Goal: Task Accomplishment & Management: Use online tool/utility

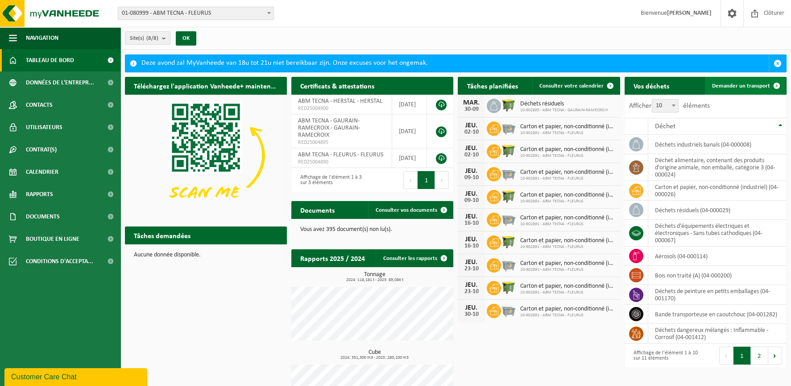
click at [732, 83] on span "Demander un transport" at bounding box center [741, 86] width 58 height 6
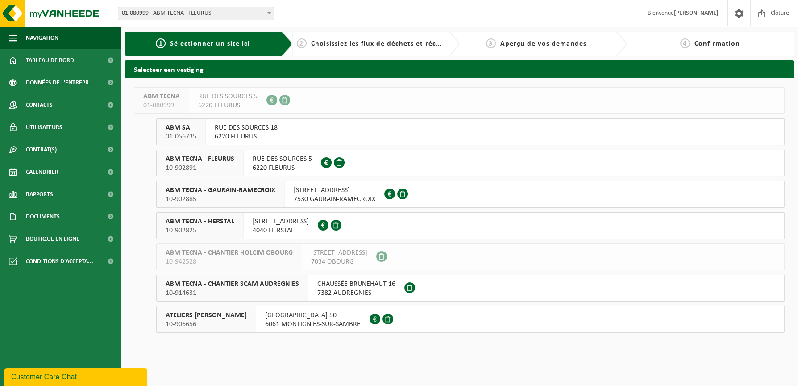
click at [335, 195] on span "7530 GAURAIN-RAMECROIX" at bounding box center [335, 199] width 82 height 9
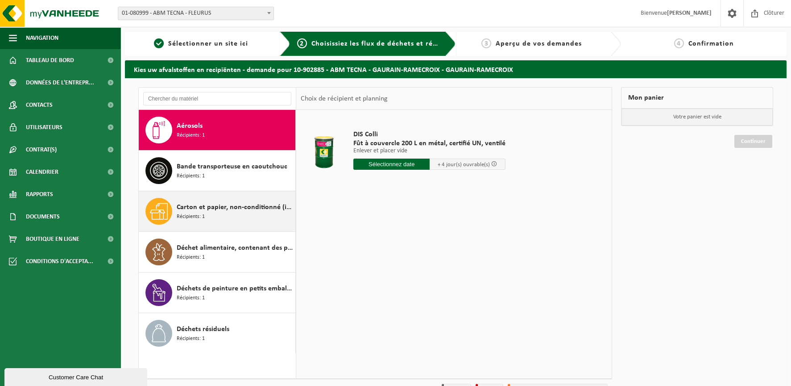
click at [219, 214] on div "Carton et papier, non-conditionné (industriel) Récipients: 1" at bounding box center [235, 211] width 116 height 27
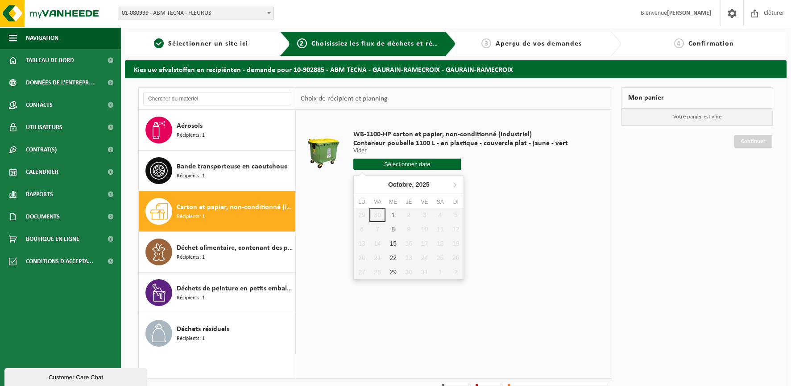
click at [409, 161] on input "text" at bounding box center [407, 163] width 108 height 11
click at [390, 216] on div "1" at bounding box center [394, 215] width 16 height 14
type input "à partir de 2025-10-01"
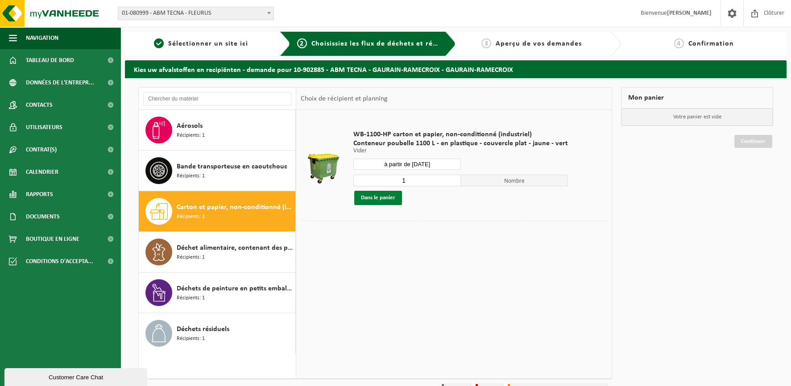
click at [384, 198] on button "Dans le panier" at bounding box center [378, 198] width 48 height 14
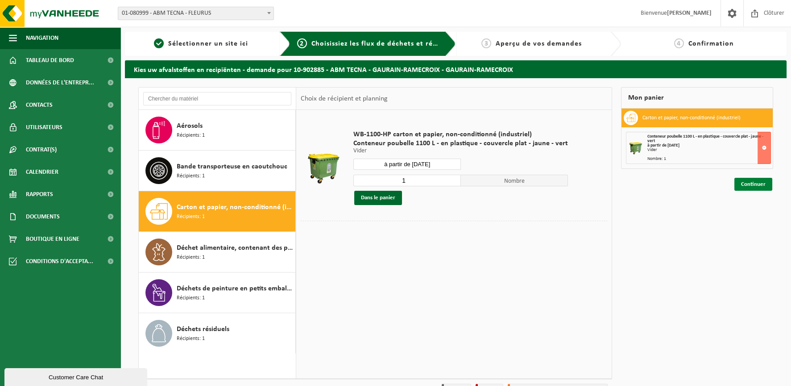
click at [751, 184] on link "Continuer" at bounding box center [754, 184] width 38 height 13
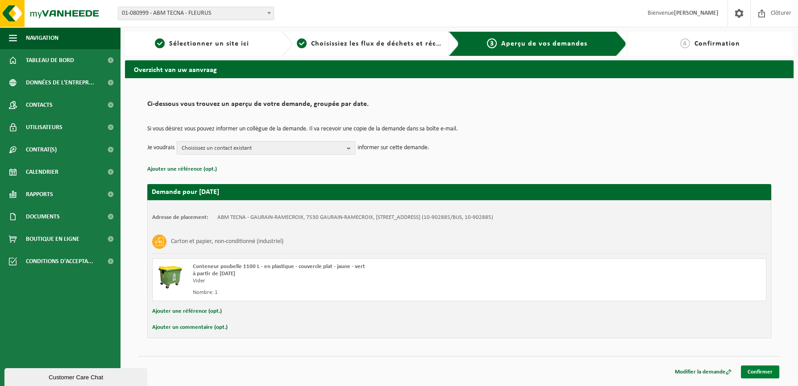
click at [756, 372] on link "Confirmer" at bounding box center [760, 371] width 38 height 13
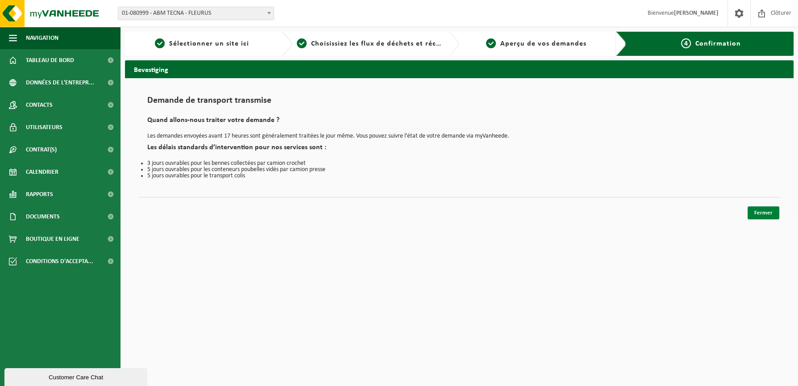
click at [755, 208] on link "Fermer" at bounding box center [764, 212] width 32 height 13
